Goal: Use online tool/utility: Utilize a website feature to perform a specific function

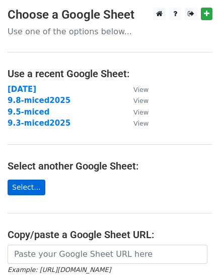
scroll to position [101, 0]
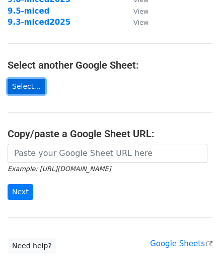
click at [30, 88] on link "Select..." at bounding box center [27, 87] width 38 height 16
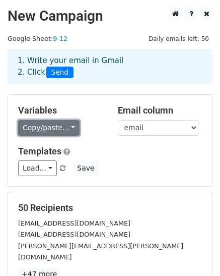
click at [68, 132] on link "Copy/paste..." at bounding box center [48, 128] width 61 height 16
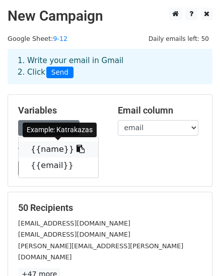
click at [58, 146] on link "{{name}}" at bounding box center [59, 149] width 80 height 16
